Goal: Leave review/rating: Leave review/rating

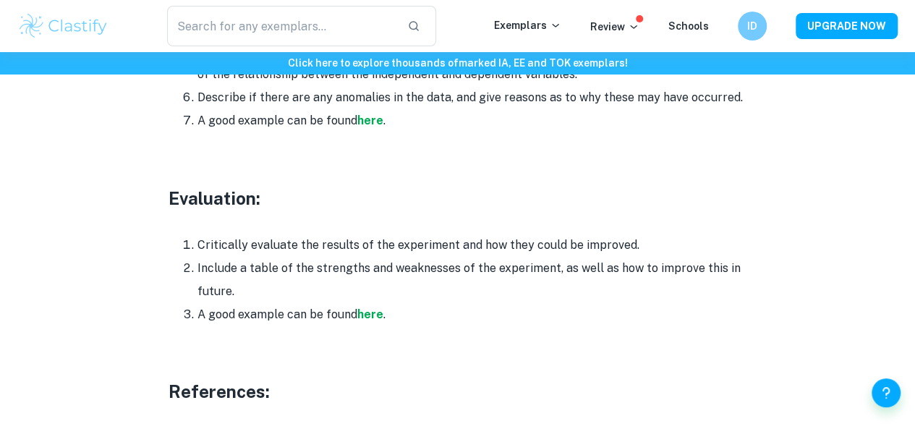
scroll to position [3957, 0]
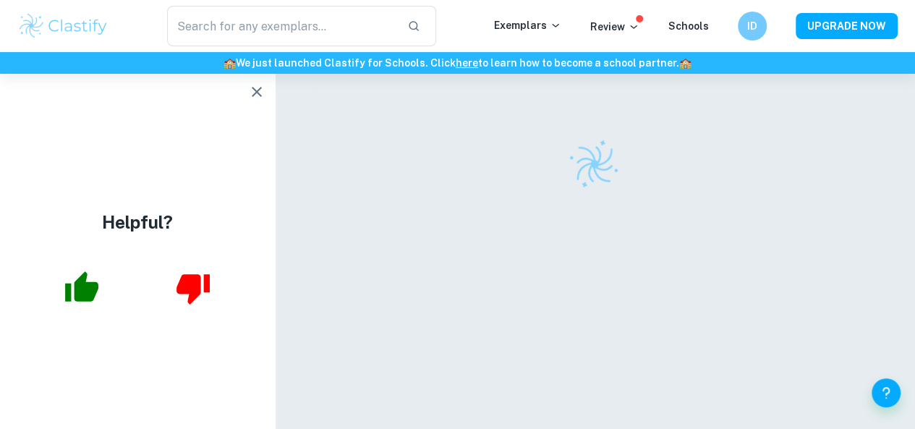
click at [256, 91] on icon "button" at bounding box center [257, 92] width 10 height 10
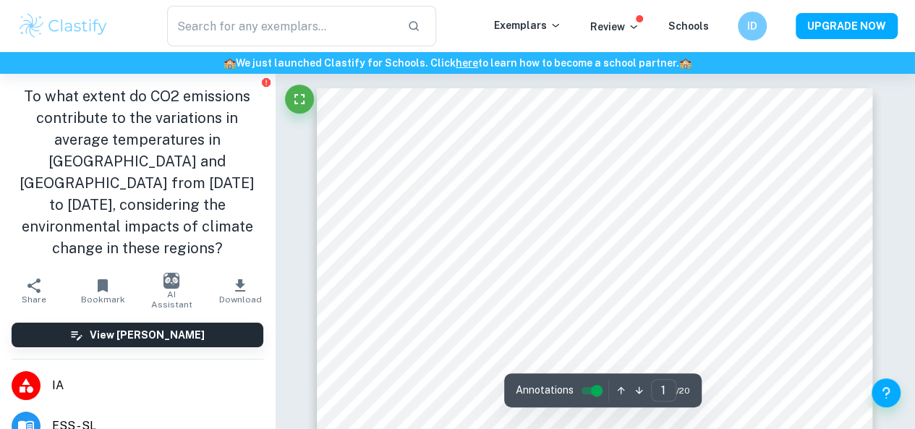
scroll to position [171, 0]
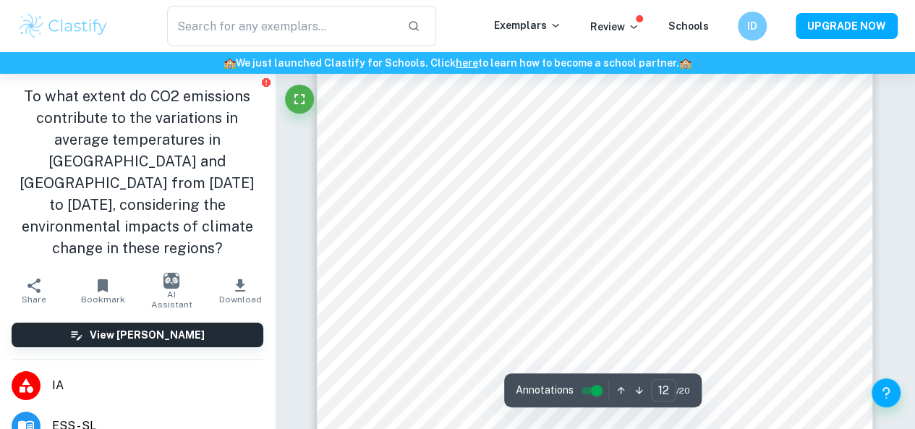
type input "11"
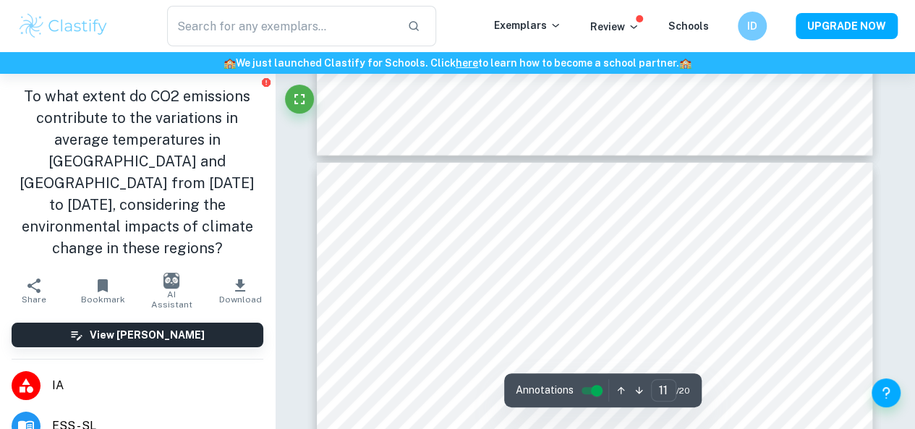
scroll to position [7701, 0]
